Goal: Task Accomplishment & Management: Use online tool/utility

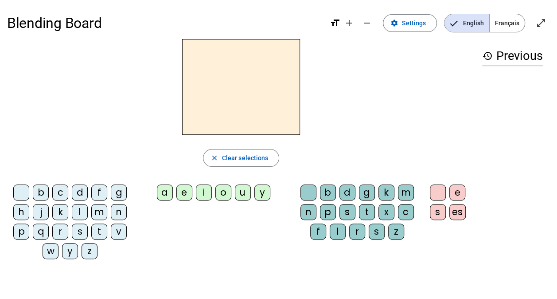
drag, startPoint x: 507, startPoint y: 24, endPoint x: 530, endPoint y: 10, distance: 26.7
click at [507, 24] on span "Français" at bounding box center [507, 23] width 35 height 18
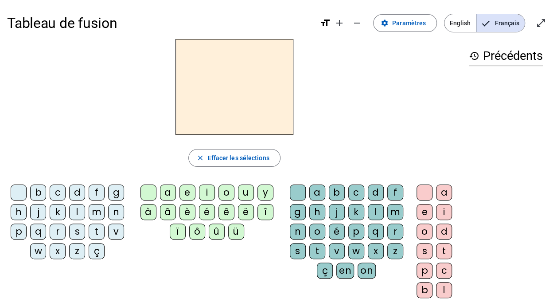
click at [93, 211] on div "m" at bounding box center [97, 212] width 16 height 16
click at [186, 189] on div "e" at bounding box center [188, 192] width 16 height 16
click at [75, 210] on div "l" at bounding box center [77, 212] width 16 height 16
click at [243, 192] on div "u" at bounding box center [246, 192] width 16 height 16
click at [97, 230] on div "t" at bounding box center [97, 231] width 16 height 16
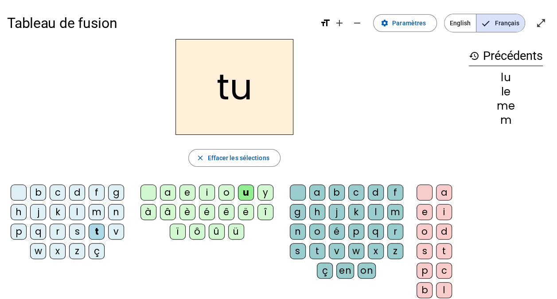
click at [78, 192] on div "d" at bounding box center [77, 192] width 16 height 16
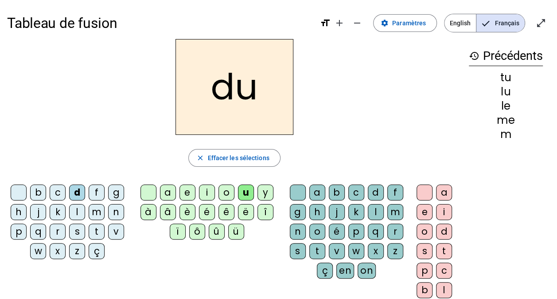
click at [226, 210] on div "ê" at bounding box center [227, 212] width 16 height 16
click at [186, 190] on div "e" at bounding box center [188, 192] width 16 height 16
click at [94, 226] on div "t" at bounding box center [97, 231] width 16 height 16
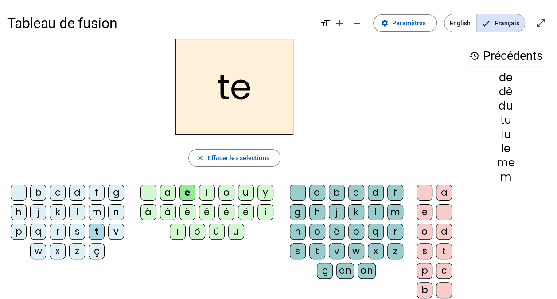
click at [169, 189] on div "a" at bounding box center [168, 192] width 16 height 16
